Goal: Communication & Community: Answer question/provide support

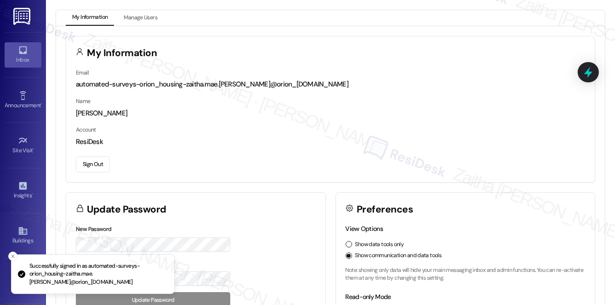
click at [26, 51] on link "Inbox" at bounding box center [23, 54] width 37 height 25
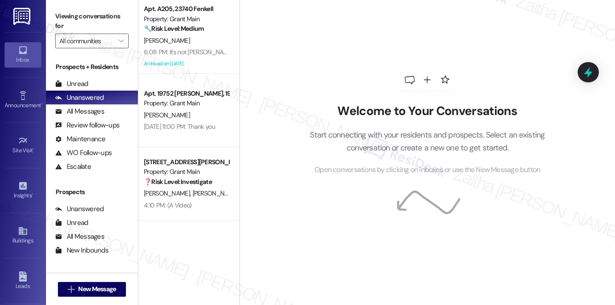
click at [71, 48] on div "Viewing conversations for All communities " at bounding box center [92, 28] width 92 height 57
click at [86, 41] on input "All communities" at bounding box center [86, 41] width 55 height 15
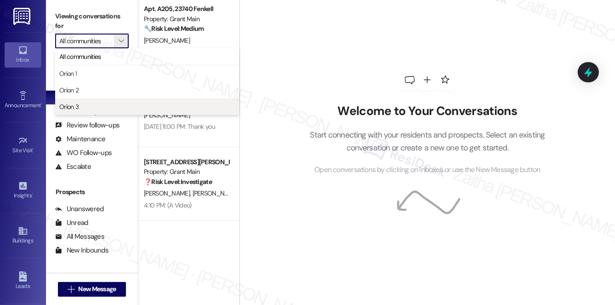
click at [94, 109] on span "Orion 3" at bounding box center [147, 106] width 176 height 9
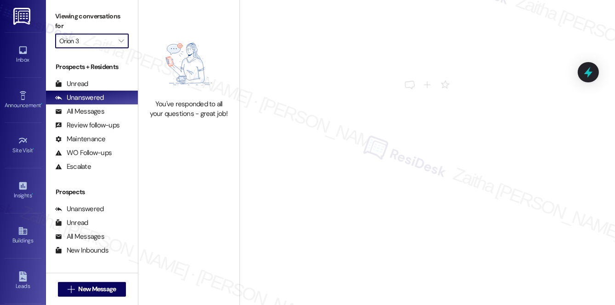
click at [107, 41] on input "Orion 3" at bounding box center [86, 41] width 55 height 15
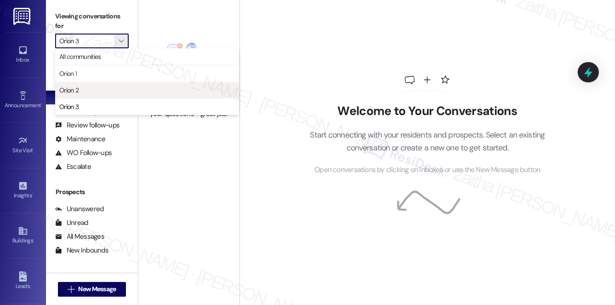
click at [90, 91] on span "Orion 2" at bounding box center [147, 90] width 176 height 9
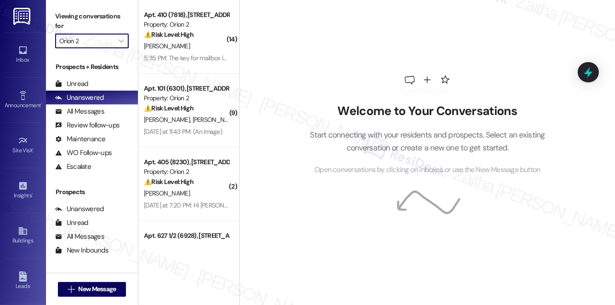
click at [87, 47] on input "Orion 2" at bounding box center [86, 41] width 55 height 15
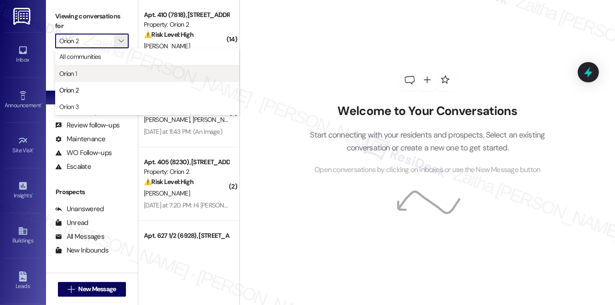
click at [87, 73] on span "Orion 1" at bounding box center [147, 73] width 176 height 9
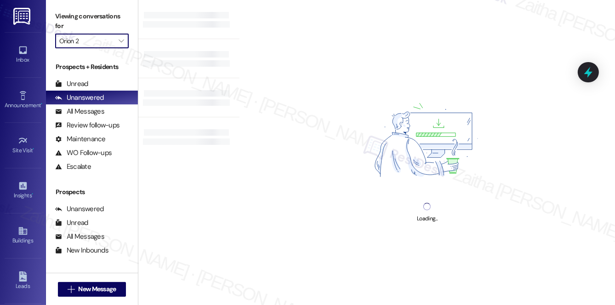
type input "Orion 1"
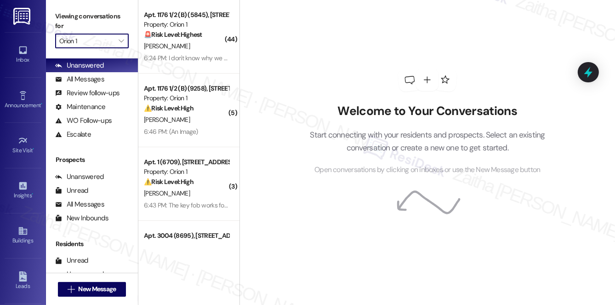
scroll to position [109, 0]
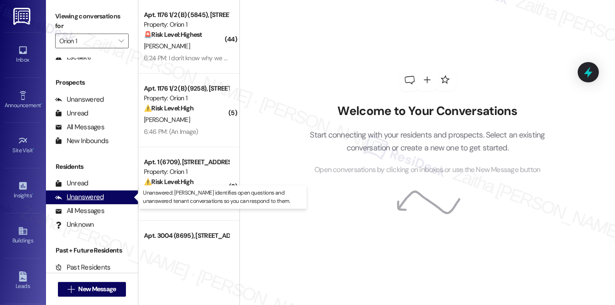
click at [86, 195] on div "Unanswered" at bounding box center [79, 197] width 49 height 10
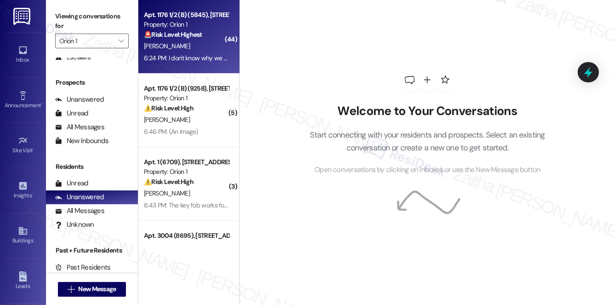
click at [201, 44] on div "[PERSON_NAME]" at bounding box center [186, 45] width 87 height 11
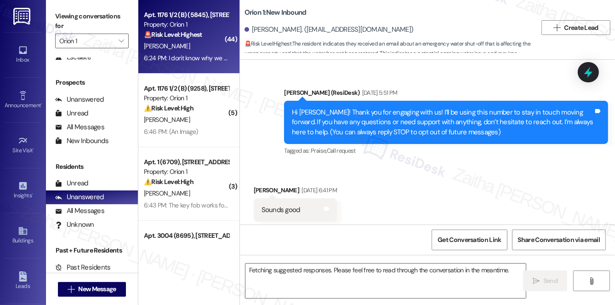
scroll to position [6167, 0]
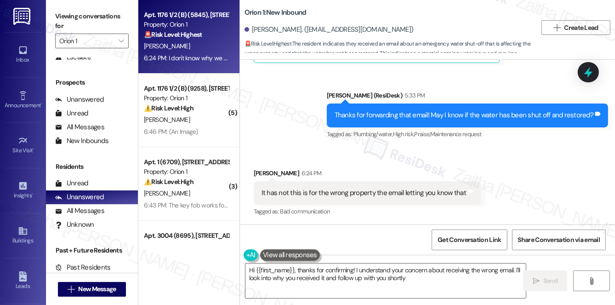
type textarea "Hi {{first_name}}, thanks for confirming! I understand your concern about recei…"
drag, startPoint x: 247, startPoint y: 29, endPoint x: 361, endPoint y: 31, distance: 114.5
click at [361, 31] on div "[PERSON_NAME]. ([EMAIL_ADDRESS][DOMAIN_NAME])" at bounding box center [391, 30] width 293 height 18
copy div "[PERSON_NAME]. ([EMAIL_ADDRESS][DOMAIN_NAME])"
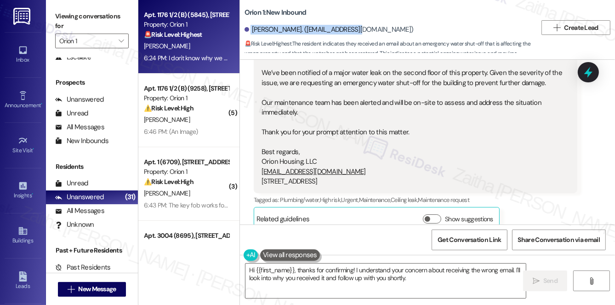
scroll to position [6000, 0]
click at [501, 93] on div "1182 37th - URGENT: Major – Emergency Water Shut-Off Inbox [PERSON_NAME] < [EMA…" at bounding box center [413, 63] width 302 height 247
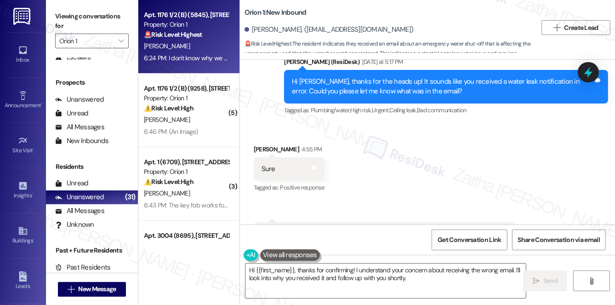
scroll to position [5499, 0]
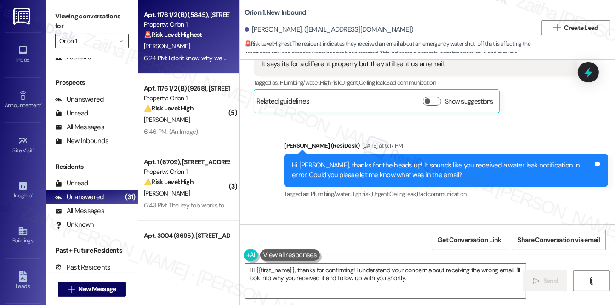
click at [99, 40] on input "Orion 1" at bounding box center [86, 41] width 55 height 15
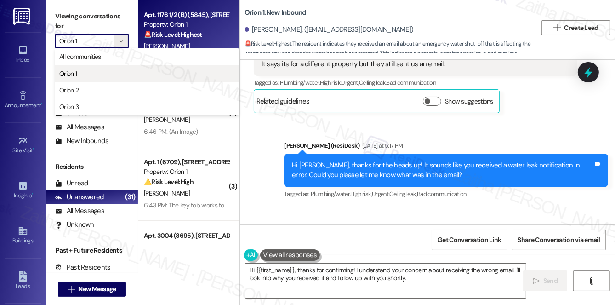
click at [95, 74] on span "Orion 1" at bounding box center [147, 73] width 176 height 9
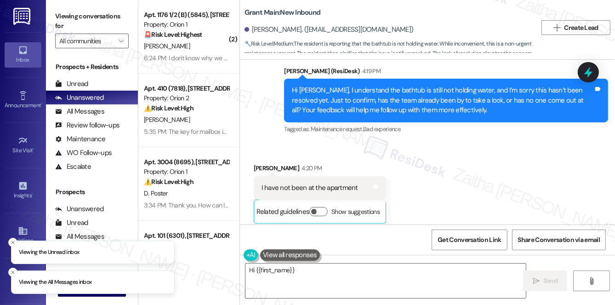
scroll to position [5469, 0]
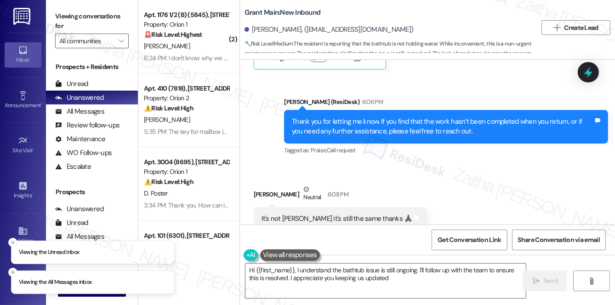
type textarea "Hi {{first_name}}, I understand the bathtub issue is still ongoing. I'll follow…"
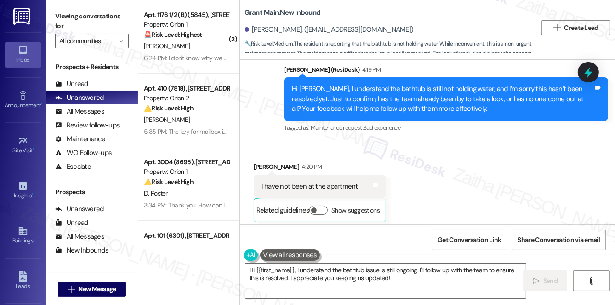
scroll to position [5303, 0]
